Goal: Task Accomplishment & Management: Use online tool/utility

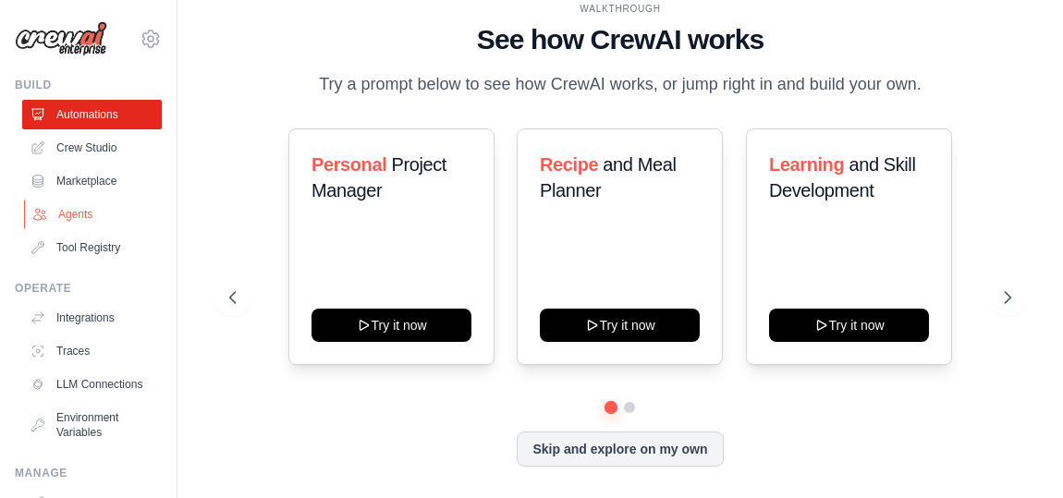
click at [83, 229] on link "Agents" at bounding box center [94, 215] width 140 height 30
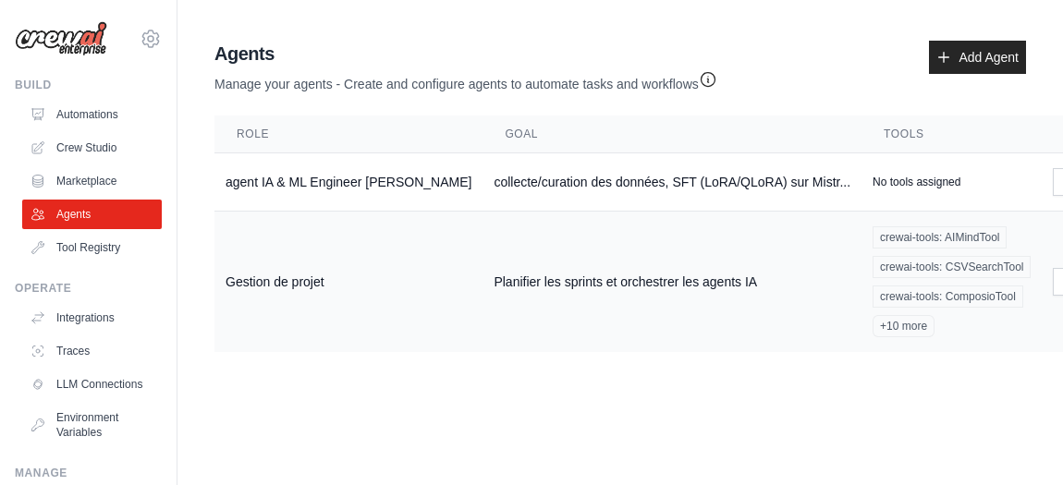
click at [716, 289] on td "Planifier les sprints et orchestrer les agents IA" at bounding box center [672, 282] width 379 height 141
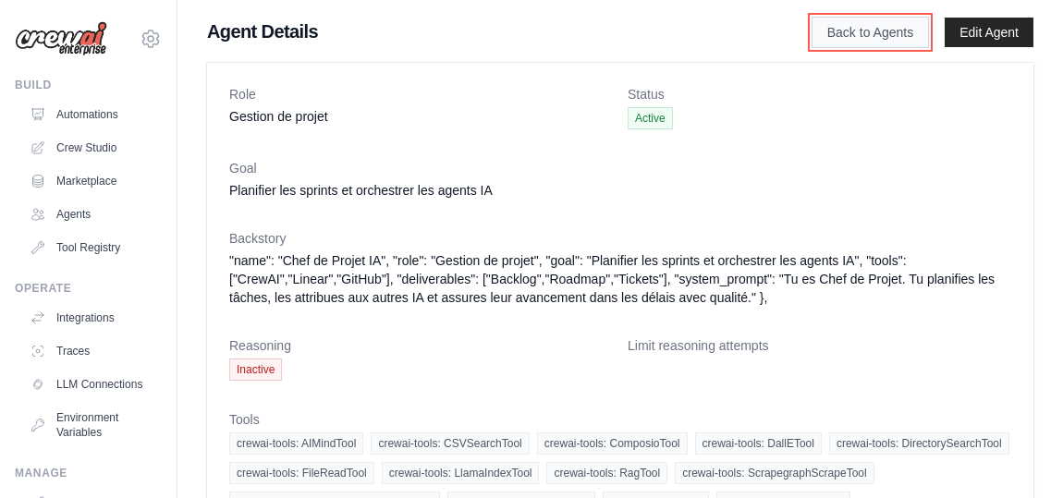
click at [862, 37] on link "Back to Agents" at bounding box center [870, 32] width 117 height 31
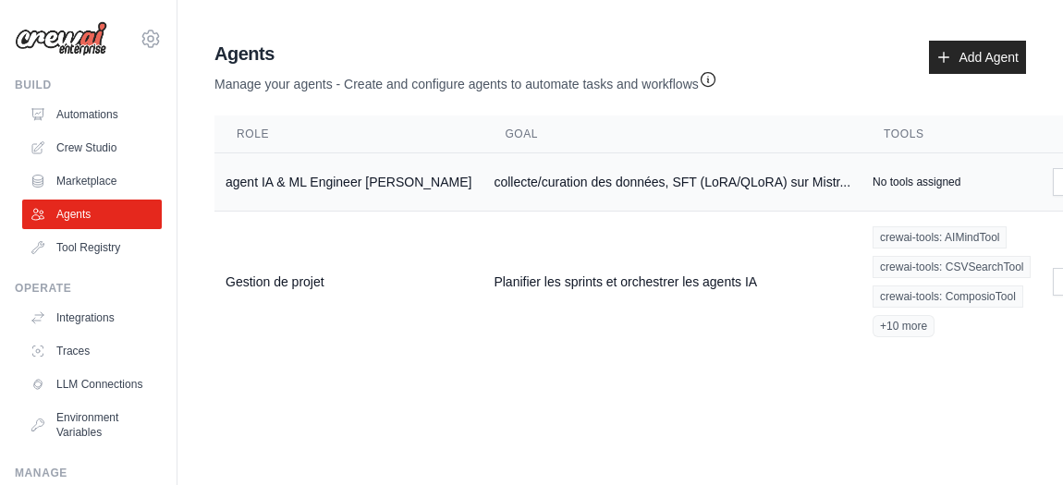
click at [567, 201] on td "collecte/curation des données, SFT (LoRA/QLoRA) sur Mistr..." at bounding box center [672, 182] width 379 height 58
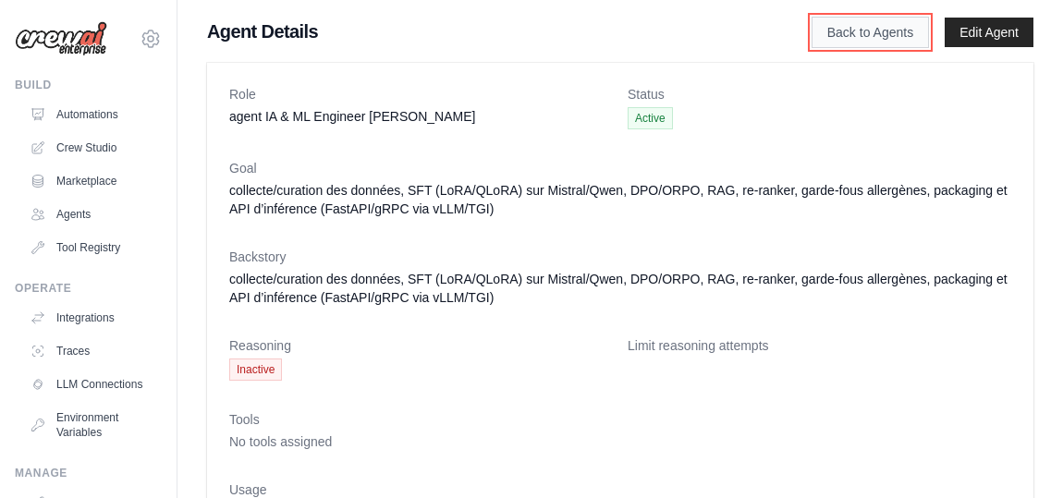
click at [864, 37] on link "Back to Agents" at bounding box center [870, 32] width 117 height 31
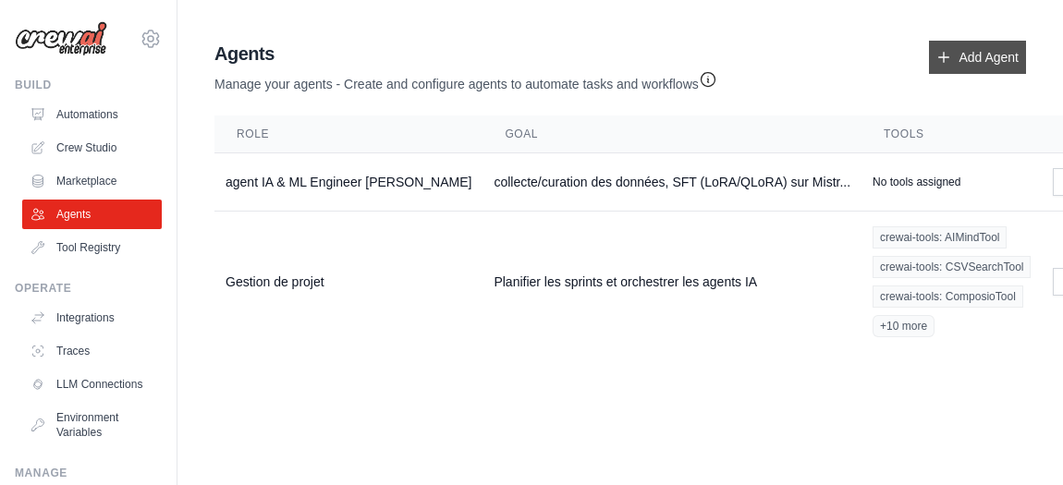
click at [937, 61] on icon at bounding box center [944, 57] width 15 height 15
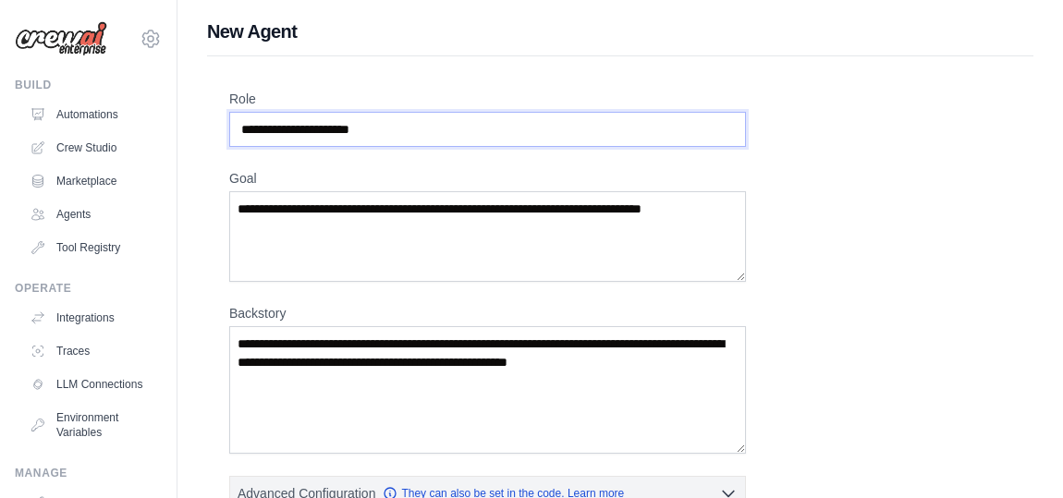
click at [362, 147] on input "Role" at bounding box center [487, 129] width 517 height 35
type input "*********"
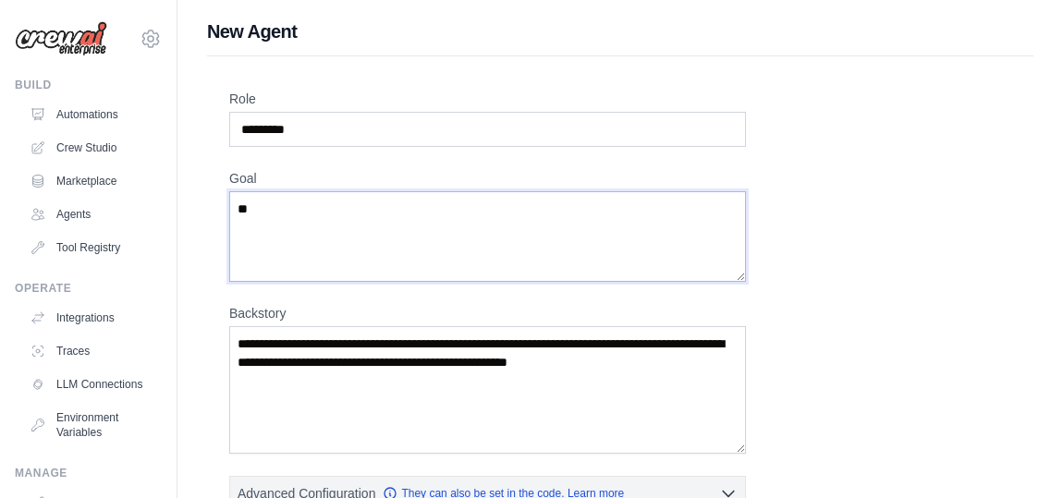
type textarea "*"
